Goal: Task Accomplishment & Management: Use online tool/utility

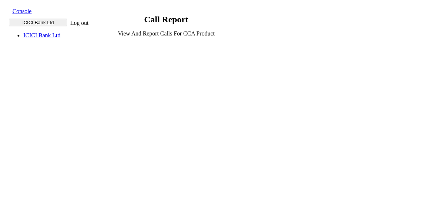
click at [188, 24] on strong "call report" at bounding box center [166, 20] width 44 height 10
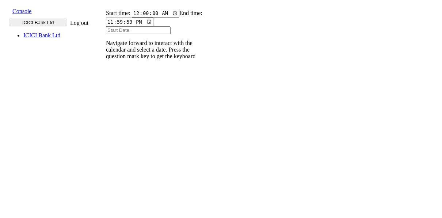
click at [124, 97] on input "text" at bounding box center [110, 101] width 27 height 8
